Goal: Task Accomplishment & Management: Use online tool/utility

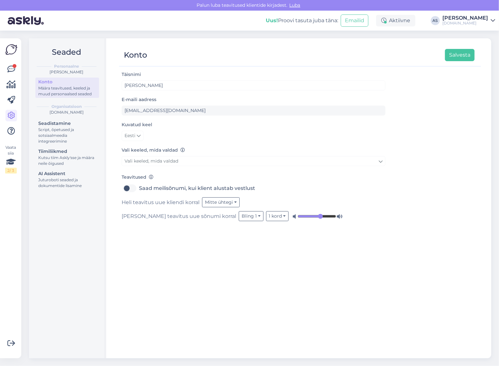
click at [15, 62] on div "Vaata siia 2 / 3" at bounding box center [11, 198] width 12 height 310
click at [15, 66] on div at bounding box center [15, 66] width 4 height 4
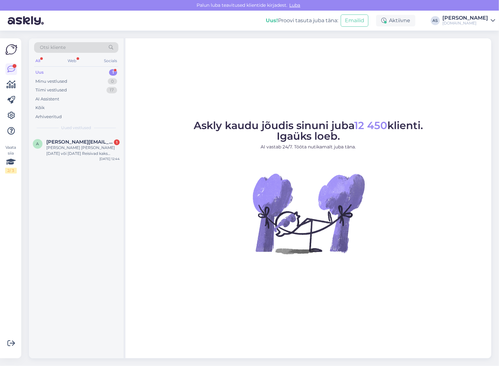
click at [89, 46] on div "Otsi kliente" at bounding box center [76, 47] width 84 height 11
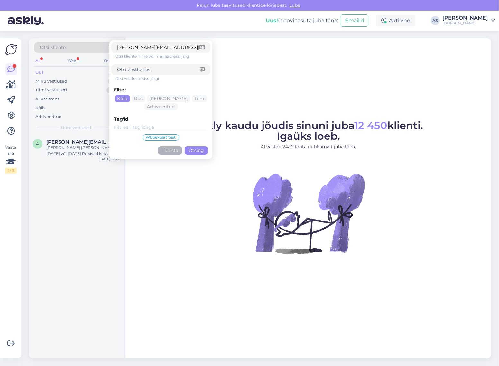
type input "[PERSON_NAME][EMAIL_ADDRESS][DOMAIN_NAME]"
click at [191, 150] on button "Otsing" at bounding box center [196, 150] width 23 height 8
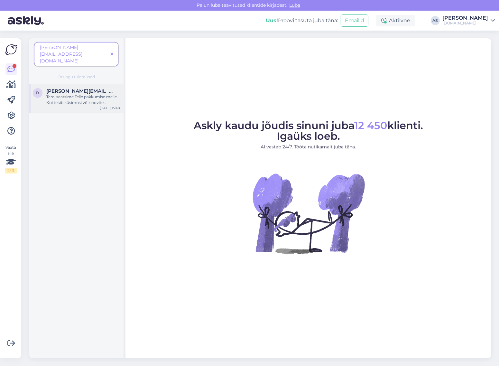
click at [89, 94] on div "Tere, saatsime Teile pakkumise meile. Kui tekib küsimusi või soovite lisavaliku…" at bounding box center [82, 100] width 73 height 12
